Goal: Navigation & Orientation: Find specific page/section

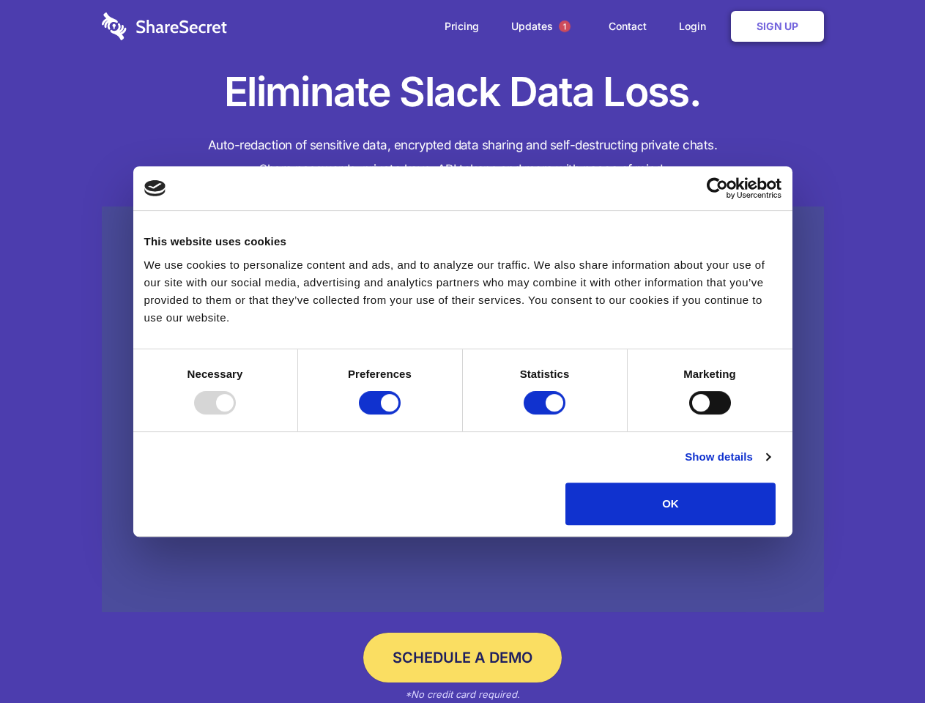
click at [236, 415] on div at bounding box center [215, 402] width 42 height 23
click at [401, 415] on input "Preferences" at bounding box center [380, 402] width 42 height 23
checkbox input "false"
click at [546, 415] on input "Statistics" at bounding box center [545, 402] width 42 height 23
checkbox input "false"
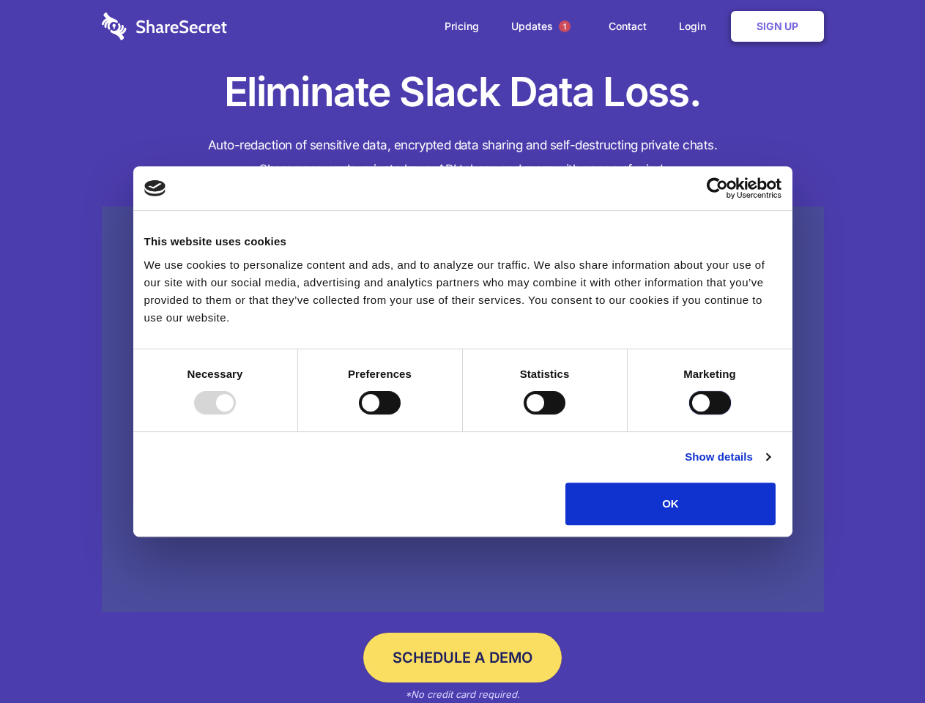
click at [689, 415] on input "Marketing" at bounding box center [710, 402] width 42 height 23
checkbox input "true"
click at [770, 466] on link "Show details" at bounding box center [727, 457] width 85 height 18
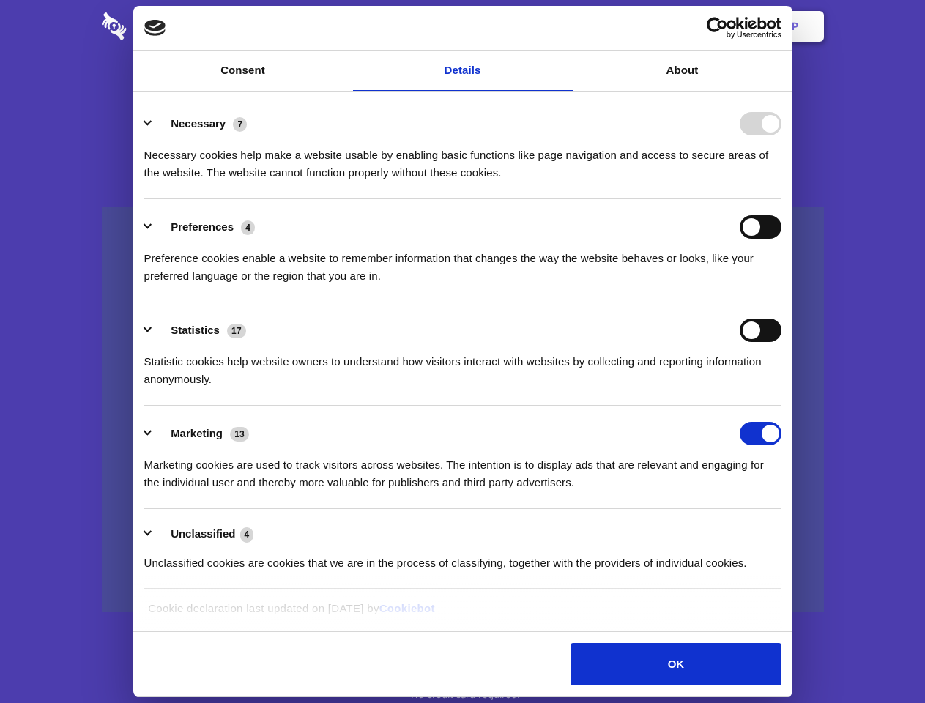
click at [782, 199] on li "Necessary 7 Necessary cookies help make a website usable by enabling basic func…" at bounding box center [462, 147] width 637 height 103
click at [564, 26] on span "1" at bounding box center [565, 27] width 12 height 12
